Goal: Use online tool/utility

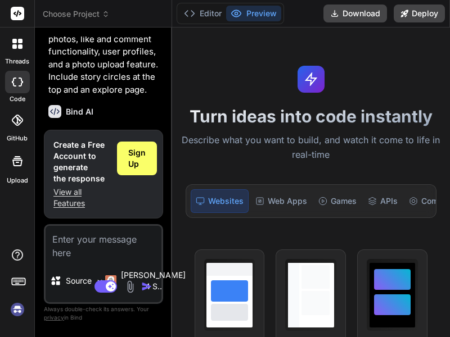
type textarea "x"
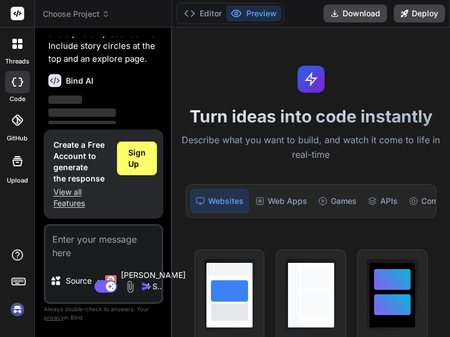
scroll to position [126, 0]
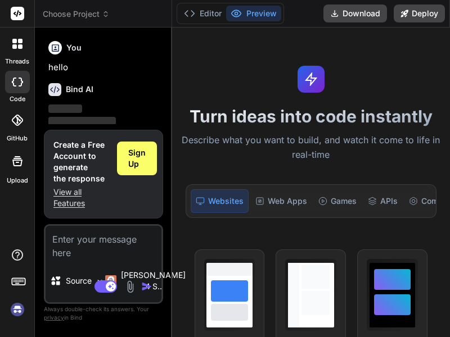
scroll to position [38, 0]
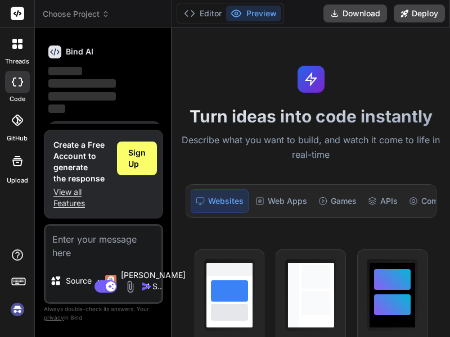
type textarea "x"
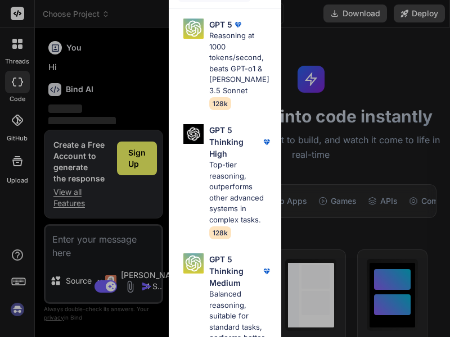
scroll to position [38, 0]
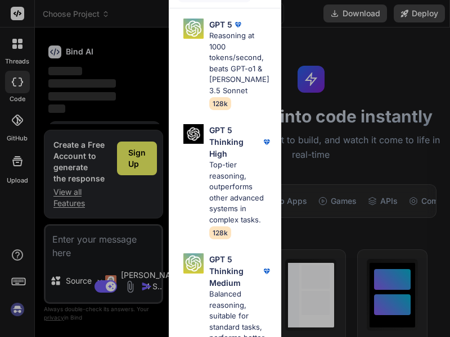
type textarea "x"
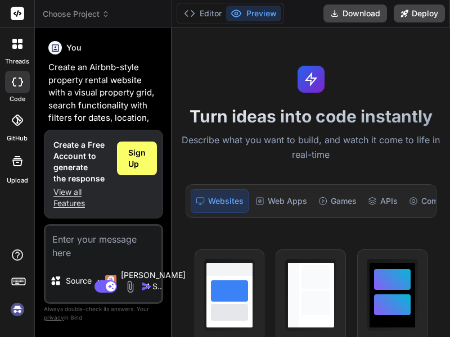
scroll to position [139, 0]
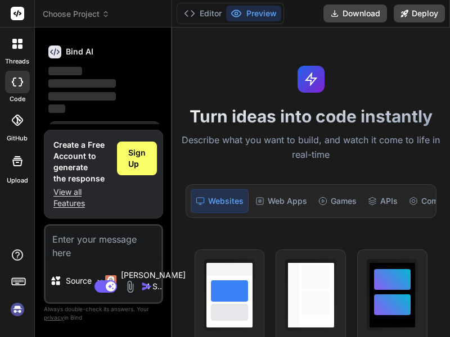
type textarea "x"
